Goal: Manage account settings

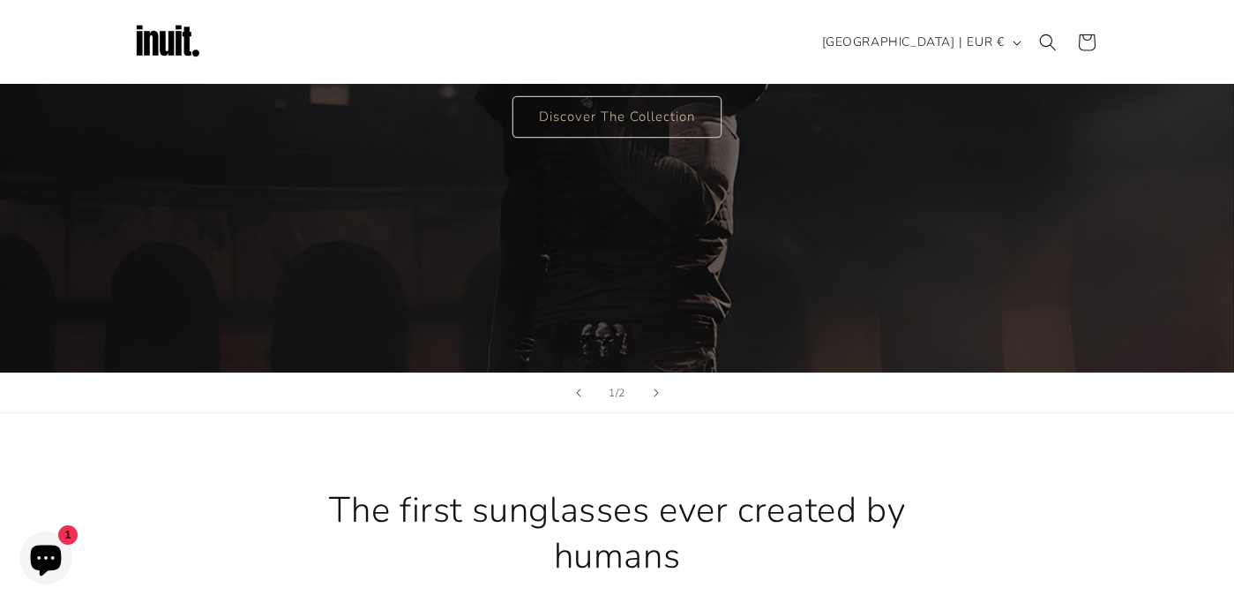
scroll to position [265, 0]
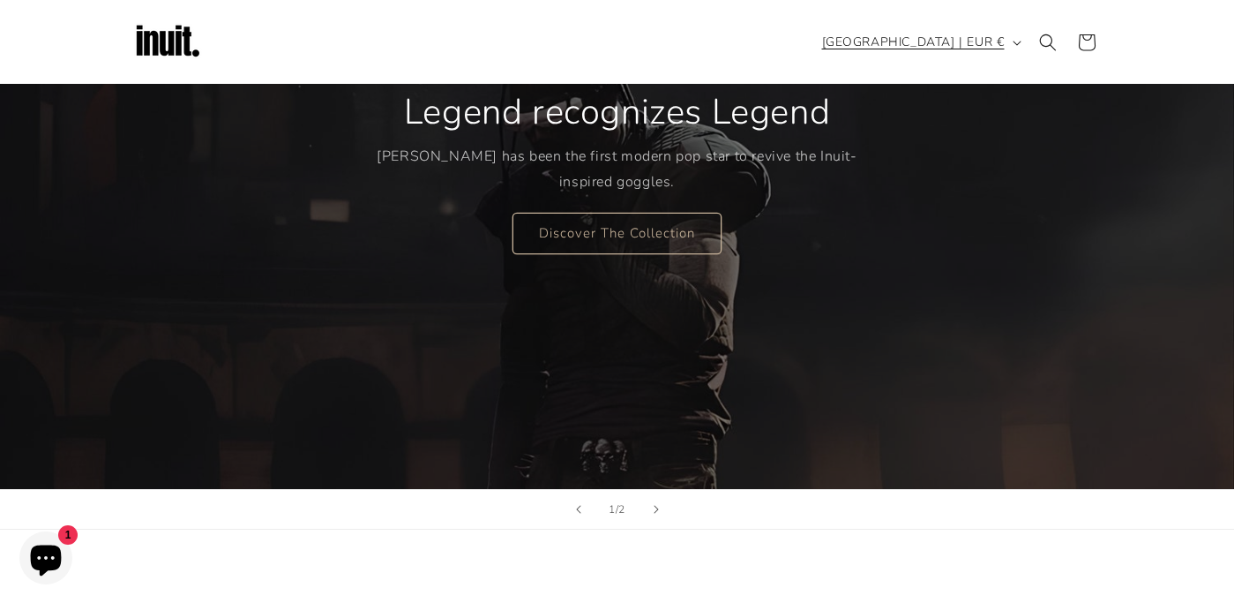
click at [955, 43] on span "[GEOGRAPHIC_DATA] | EUR €" at bounding box center [913, 42] width 183 height 19
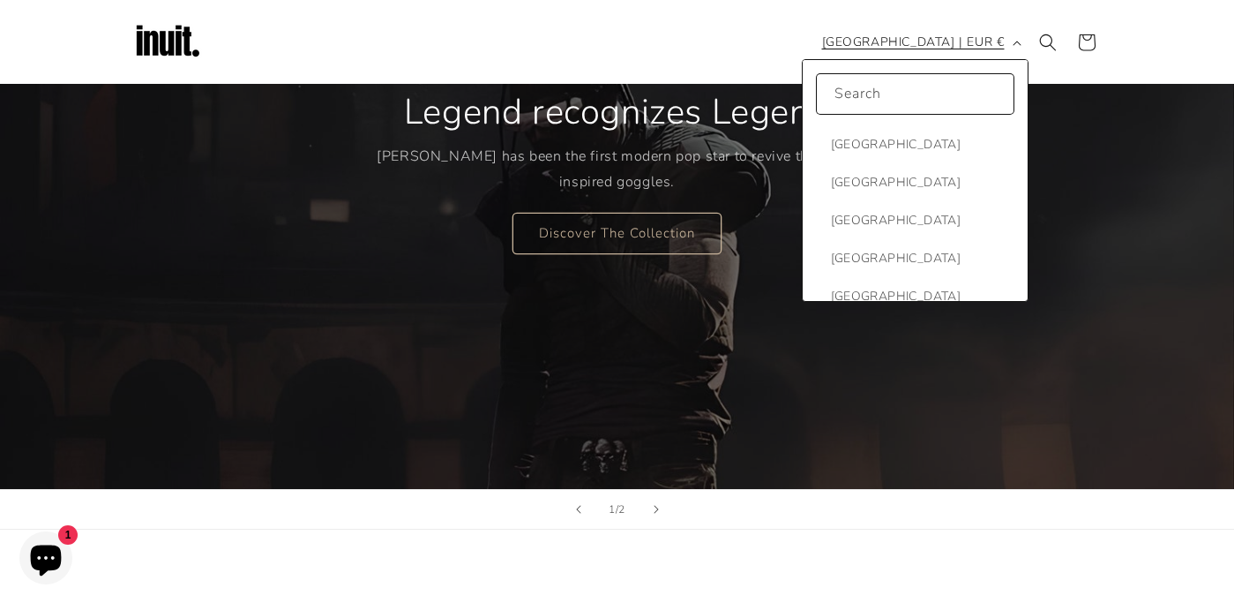
click at [985, 43] on span "[GEOGRAPHIC_DATA] | EUR €" at bounding box center [913, 42] width 183 height 19
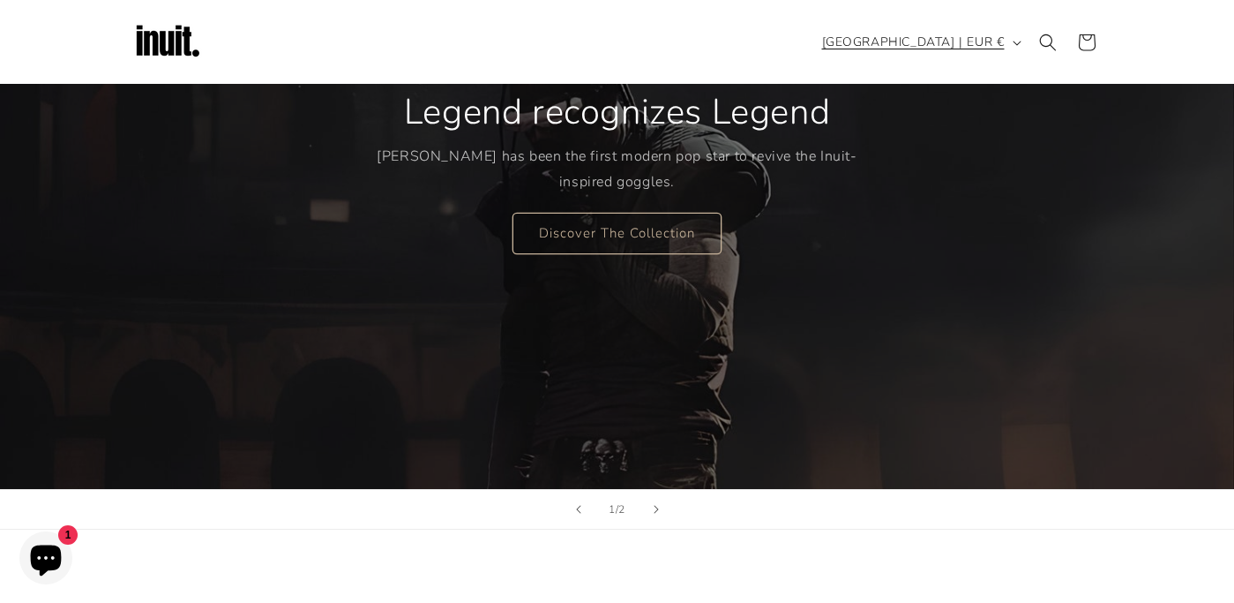
click at [985, 43] on span "[GEOGRAPHIC_DATA] | EUR €" at bounding box center [913, 42] width 183 height 19
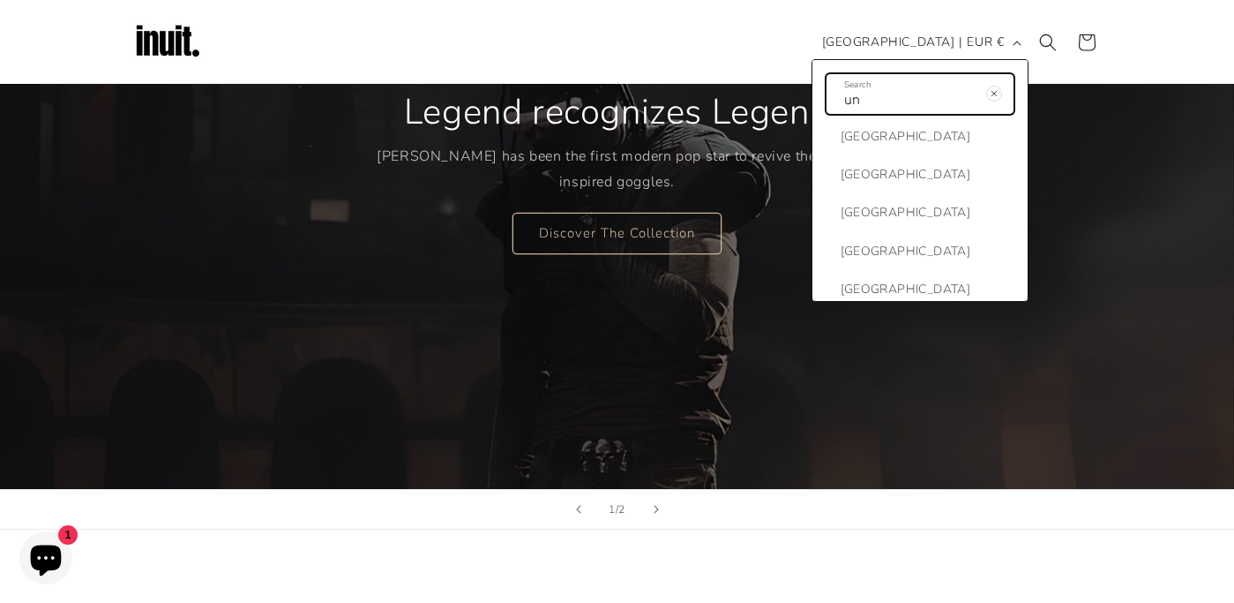
scroll to position [214, 0]
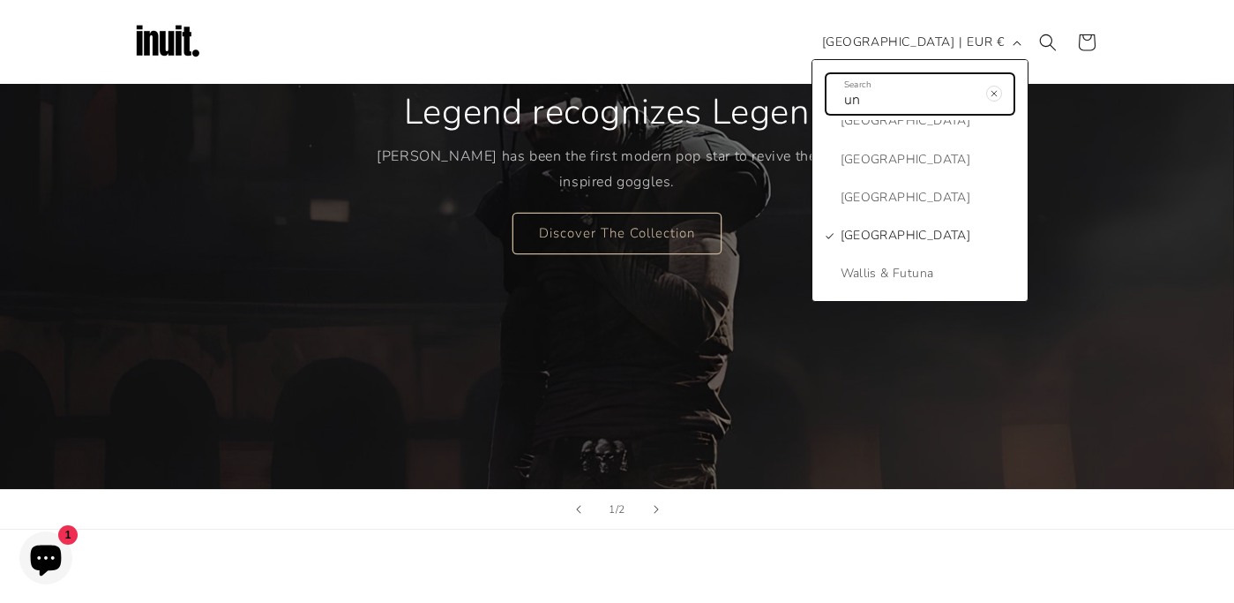
type input "un"
click at [929, 226] on span "[GEOGRAPHIC_DATA]" at bounding box center [906, 235] width 131 height 22
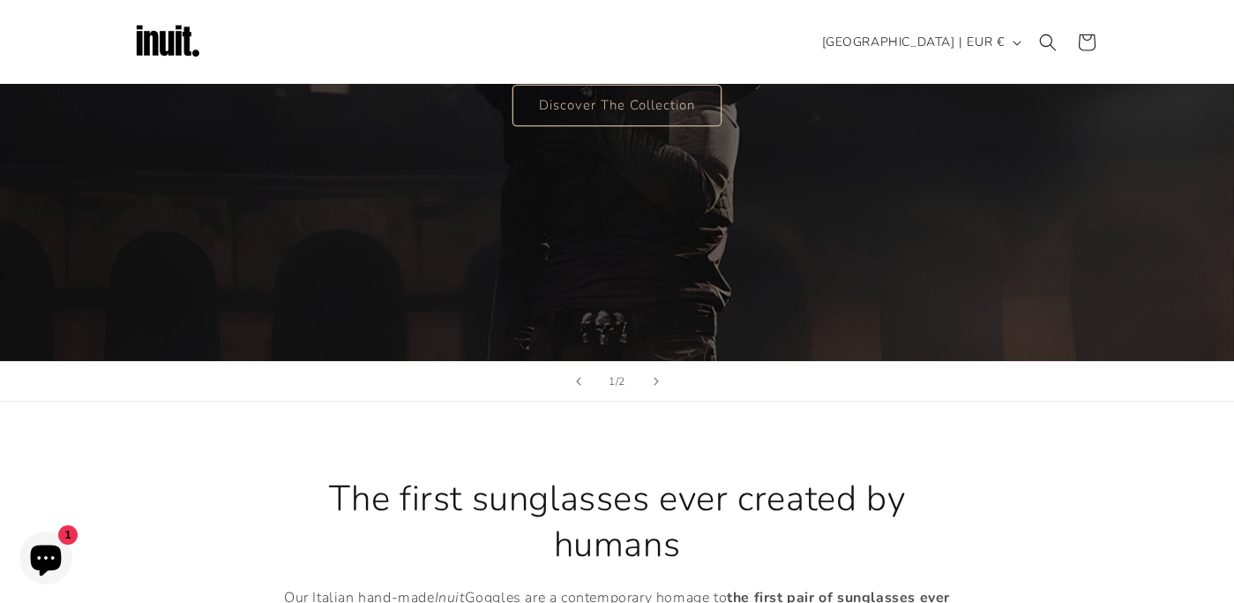
scroll to position [441, 0]
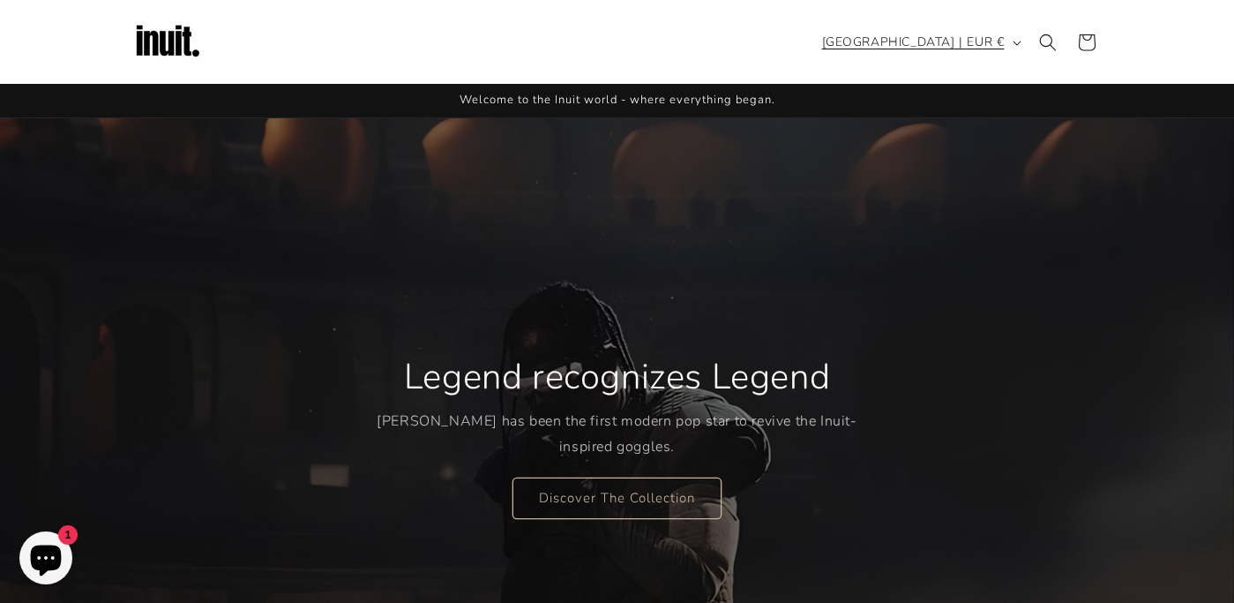
click at [977, 44] on span "[GEOGRAPHIC_DATA] | EUR €" at bounding box center [913, 42] width 183 height 19
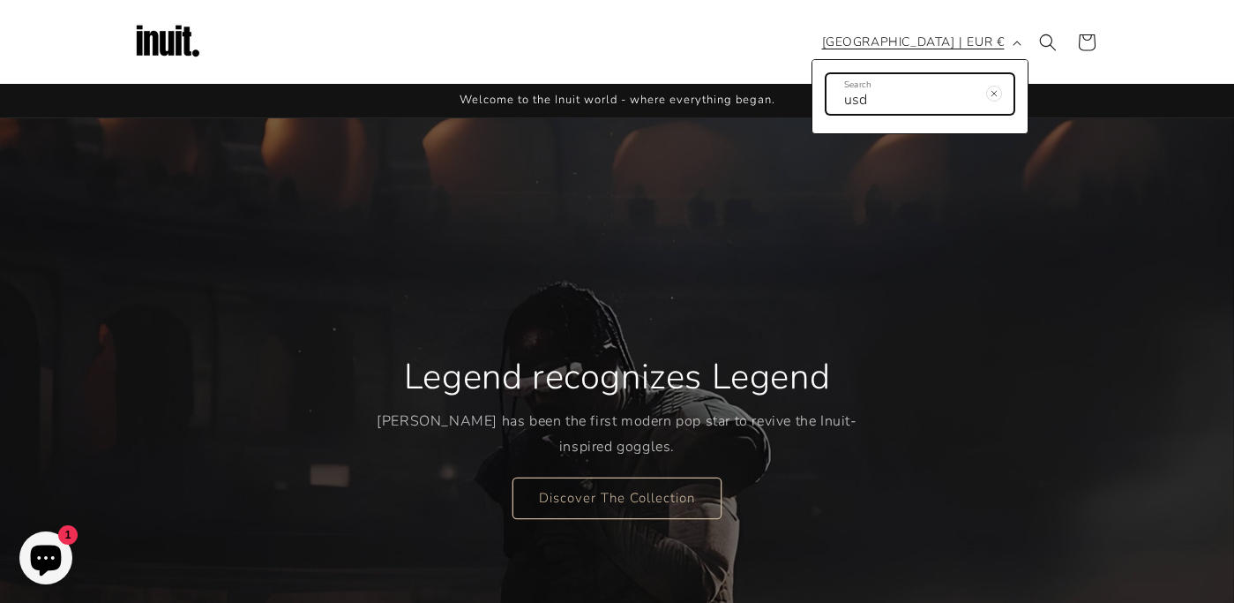
type input "usd"
click at [1005, 39] on button "[GEOGRAPHIC_DATA] | EUR €" at bounding box center [920, 43] width 217 height 34
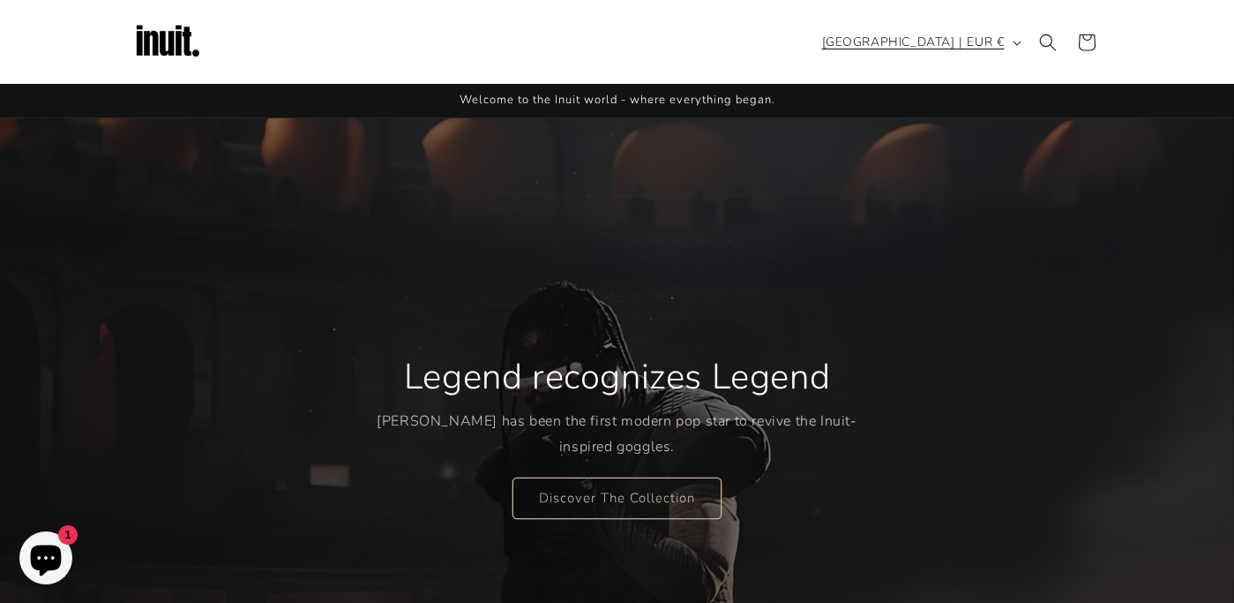
click at [1020, 38] on button "[GEOGRAPHIC_DATA] | EUR €" at bounding box center [920, 43] width 217 height 34
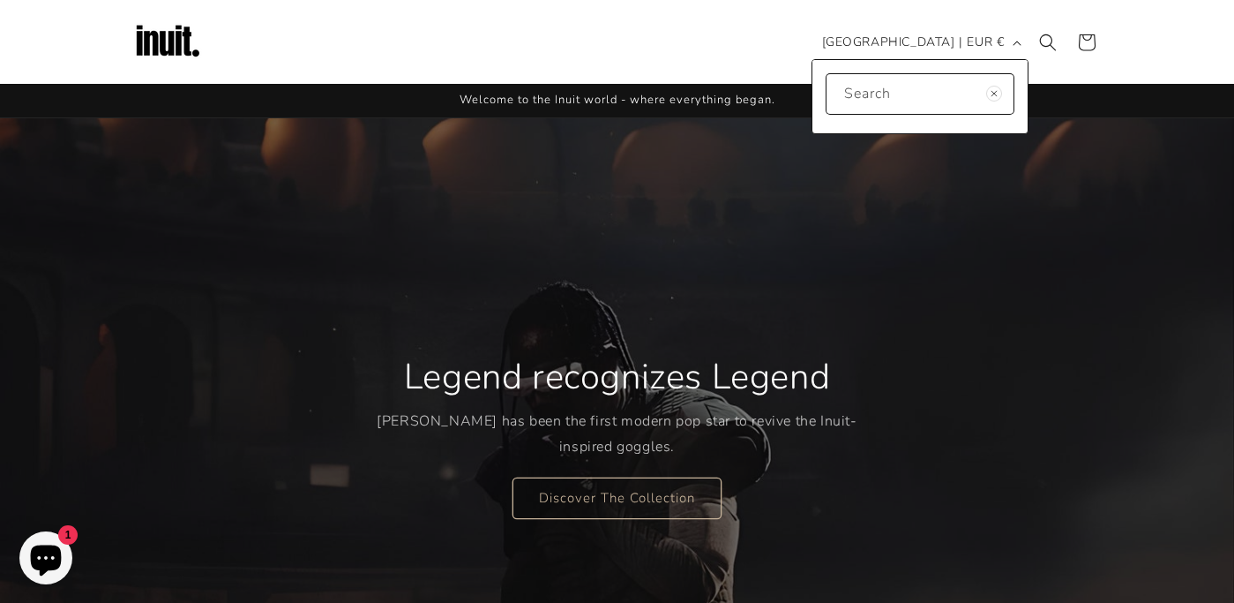
click at [750, 66] on header "Search Country/region [GEOGRAPHIC_DATA] | EUR € Search 0 countries/regions foun…" at bounding box center [617, 42] width 1059 height 84
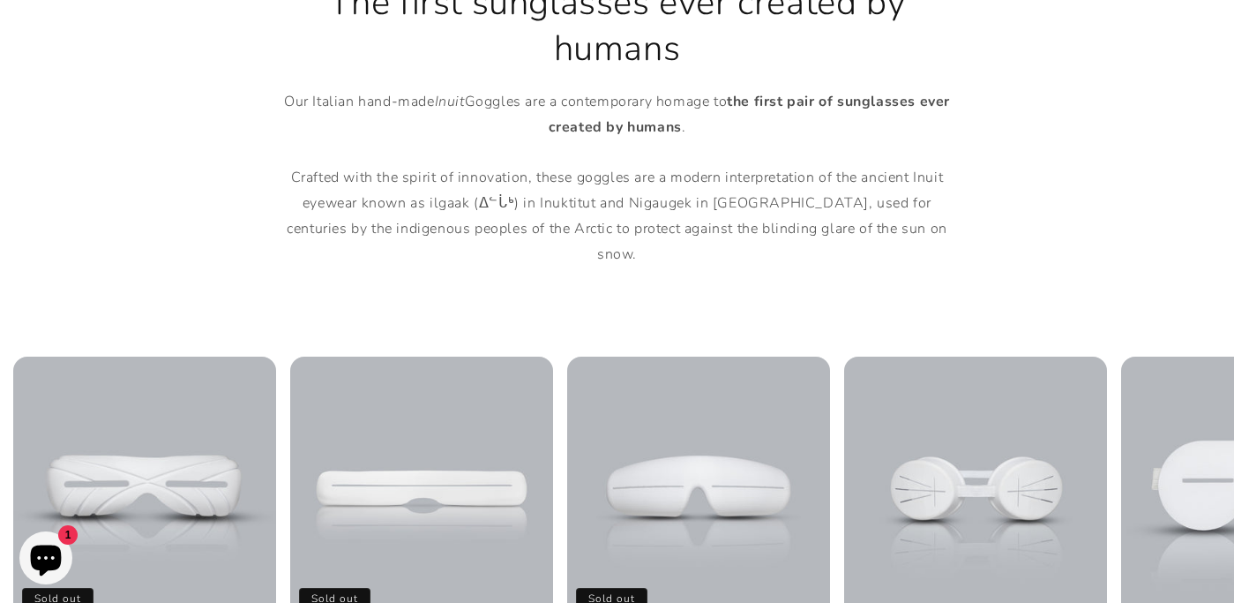
scroll to position [1059, 0]
